Goal: Transaction & Acquisition: Purchase product/service

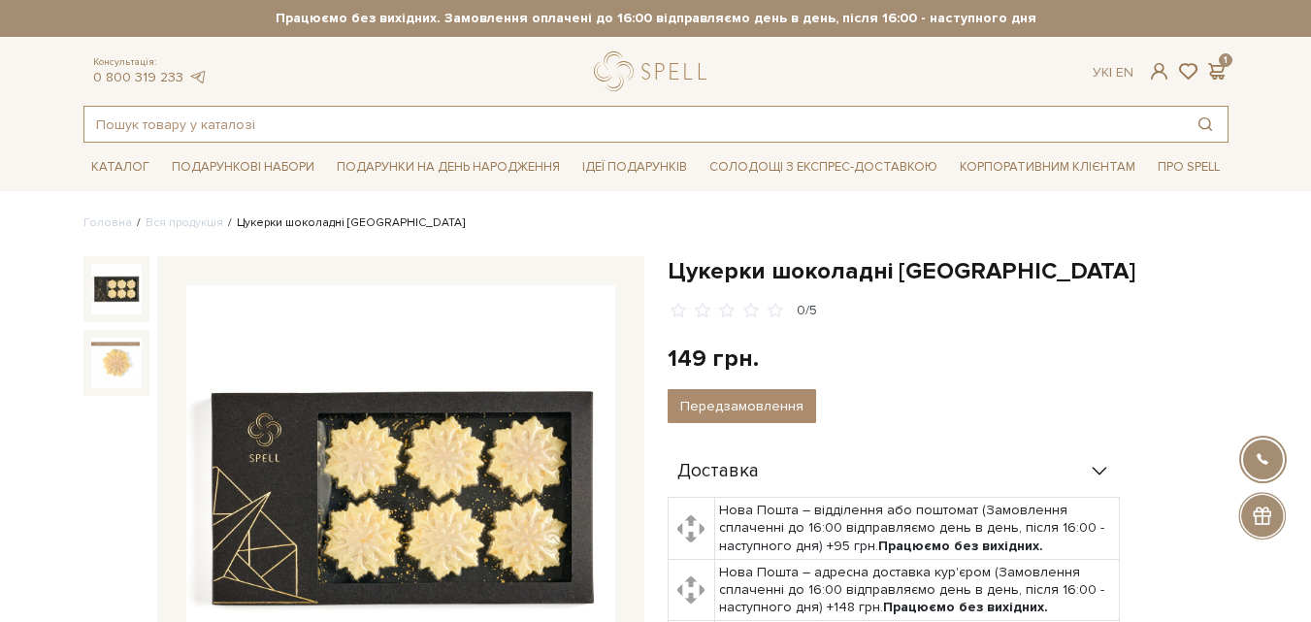
click at [134, 129] on input "text" at bounding box center [633, 124] width 1098 height 35
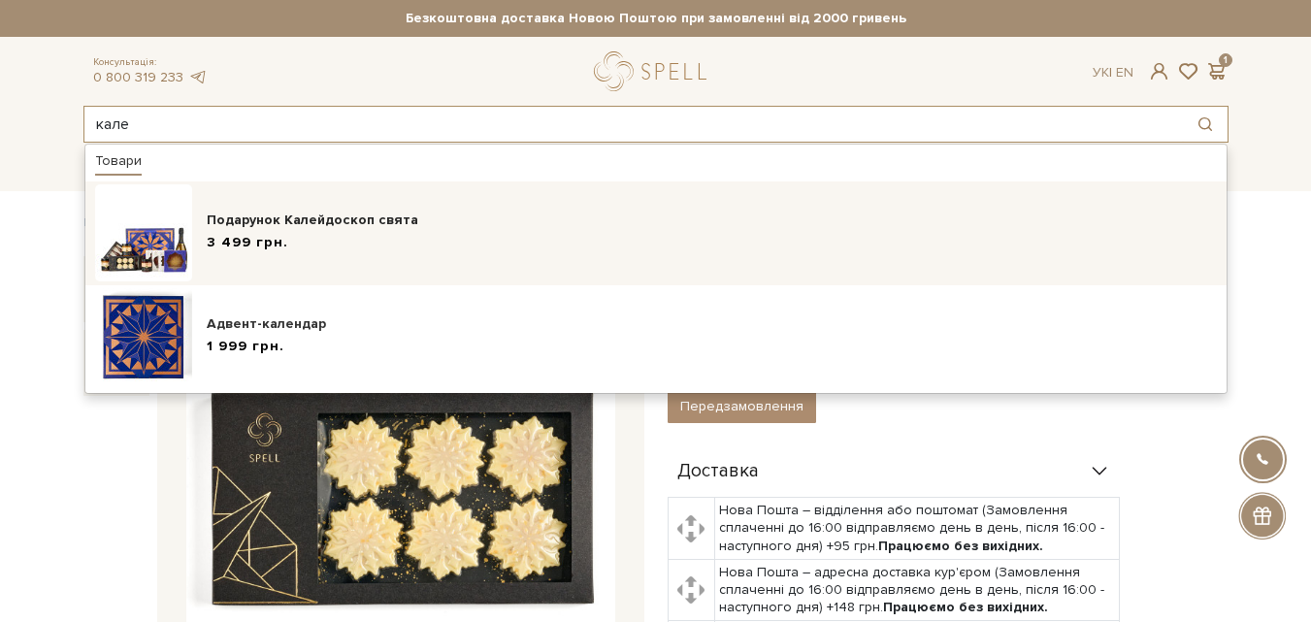
type input "кале"
click at [263, 236] on span "3 499 грн." at bounding box center [247, 243] width 81 height 20
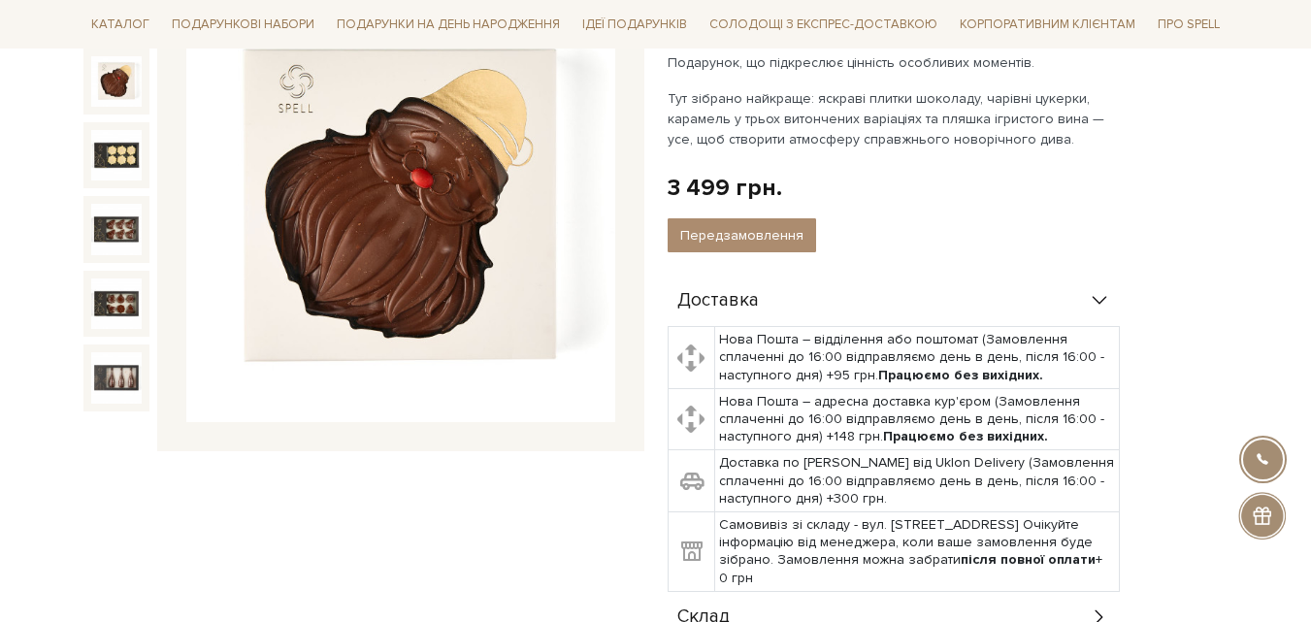
scroll to position [308, 0]
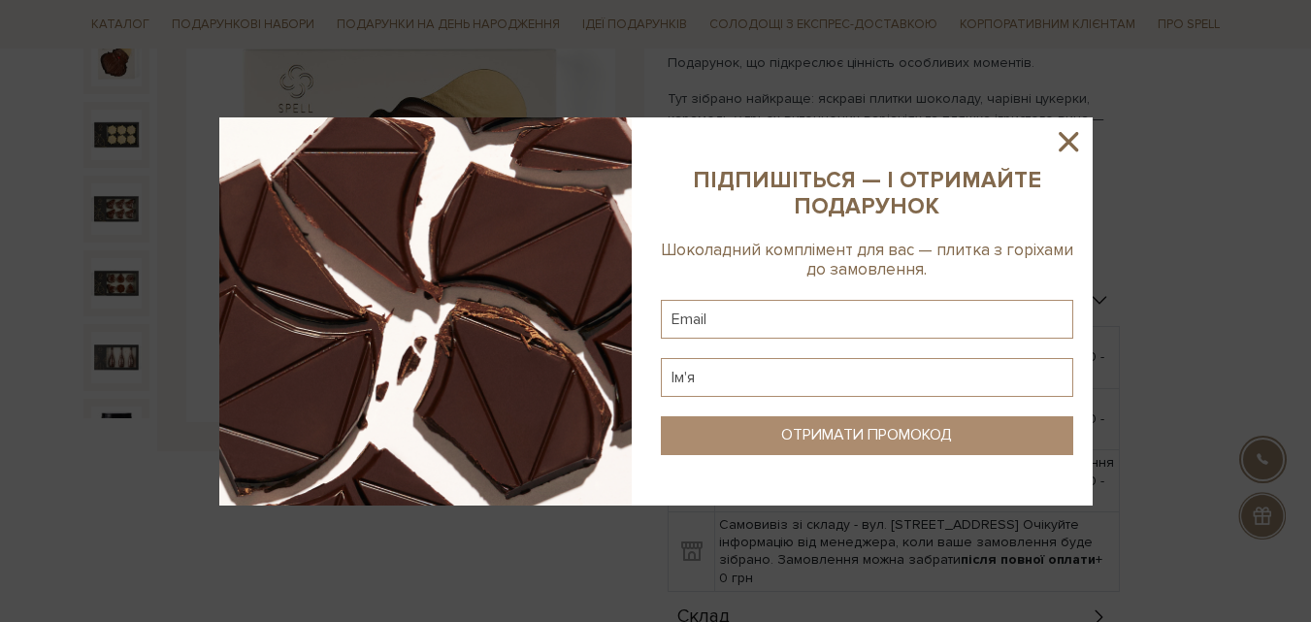
click at [1074, 140] on icon at bounding box center [1068, 141] width 33 height 33
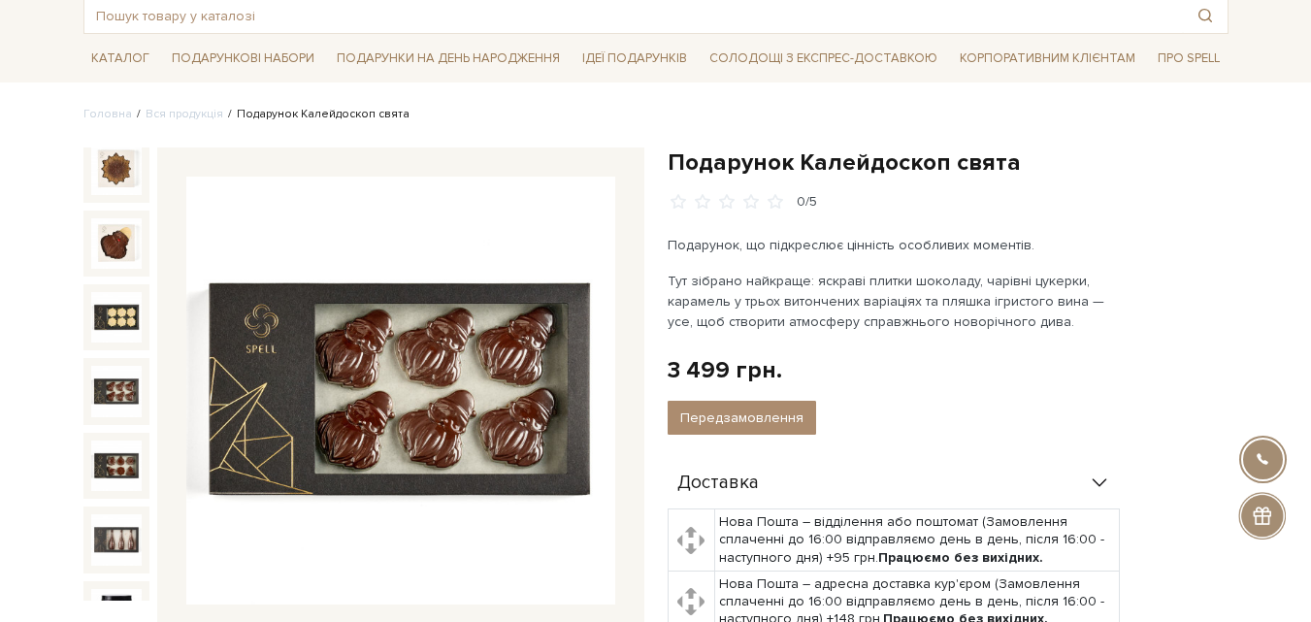
scroll to position [291, 0]
